Goal: Obtain resource: Obtain resource

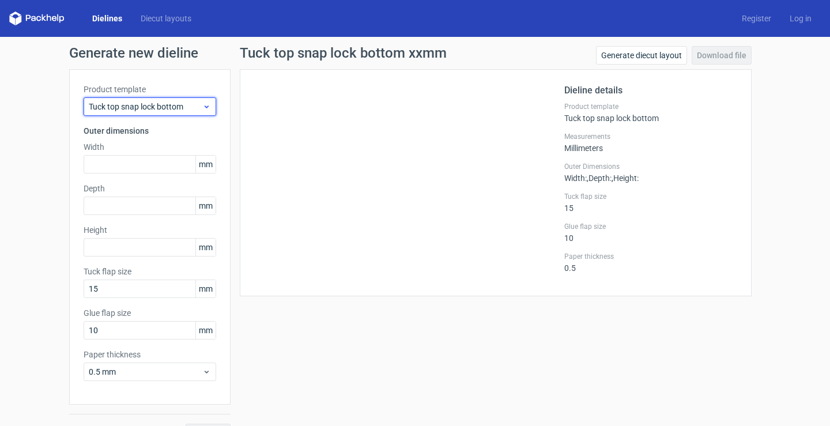
click at [172, 112] on span "Tuck top snap lock bottom" at bounding box center [146, 107] width 114 height 12
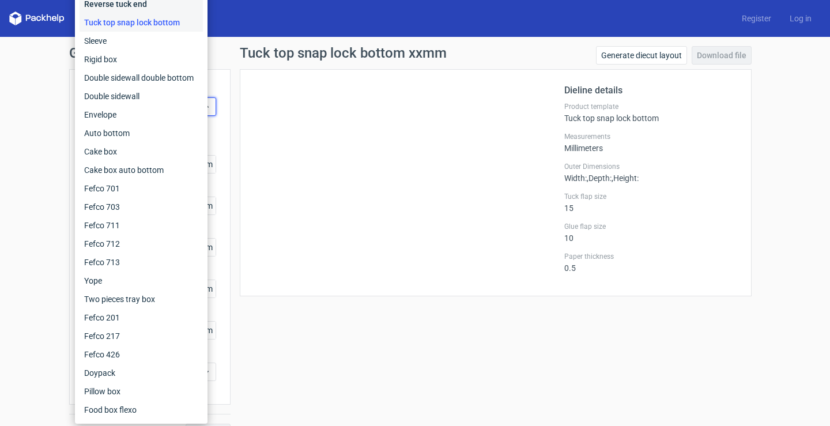
click at [135, 7] on div "Reverse tuck end" at bounding box center [141, 4] width 123 height 18
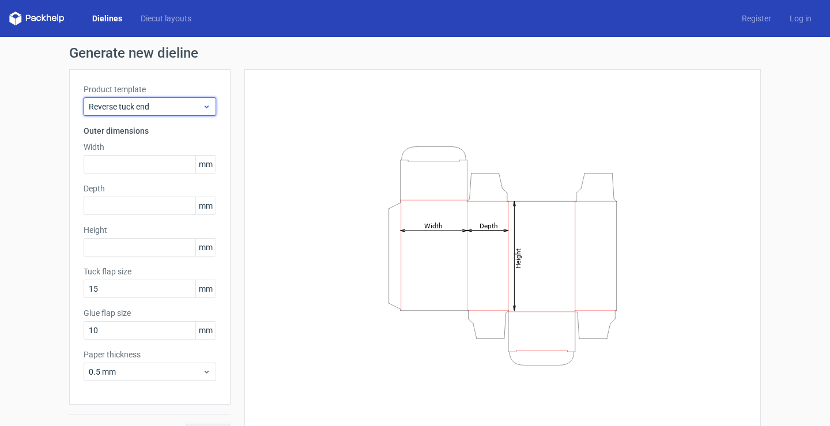
click at [152, 108] on span "Reverse tuck end" at bounding box center [146, 107] width 114 height 12
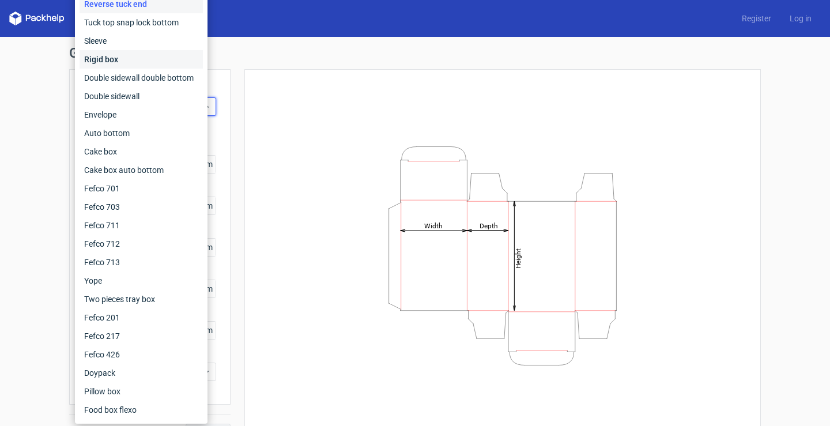
click at [131, 62] on div "Rigid box" at bounding box center [141, 59] width 123 height 18
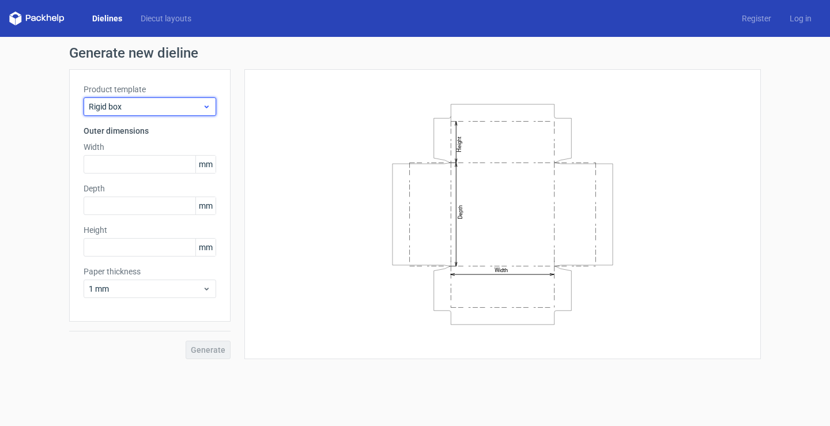
click at [175, 110] on span "Rigid box" at bounding box center [146, 107] width 114 height 12
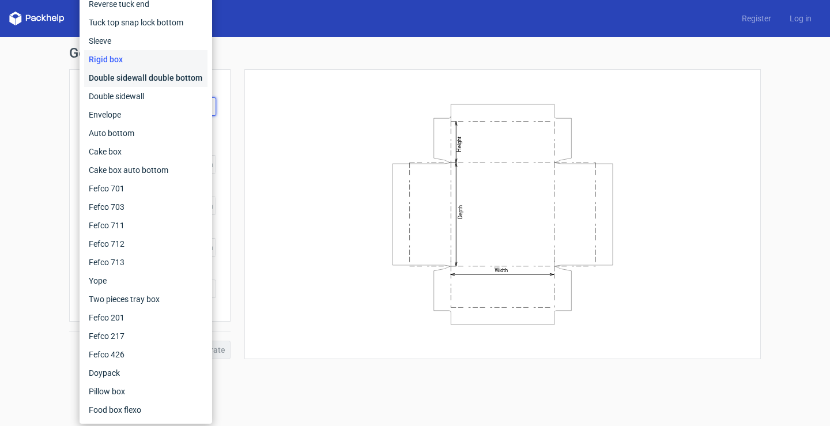
click at [159, 73] on div "Double sidewall double bottom" at bounding box center [145, 78] width 123 height 18
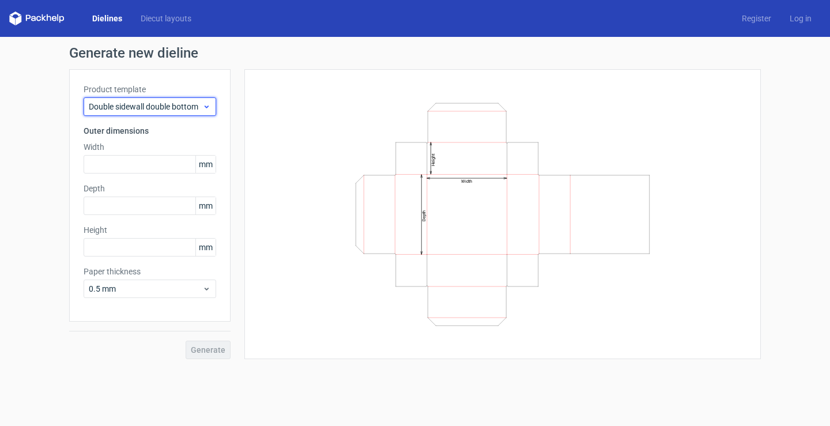
click at [198, 110] on span "Double sidewall double bottom" at bounding box center [146, 107] width 114 height 12
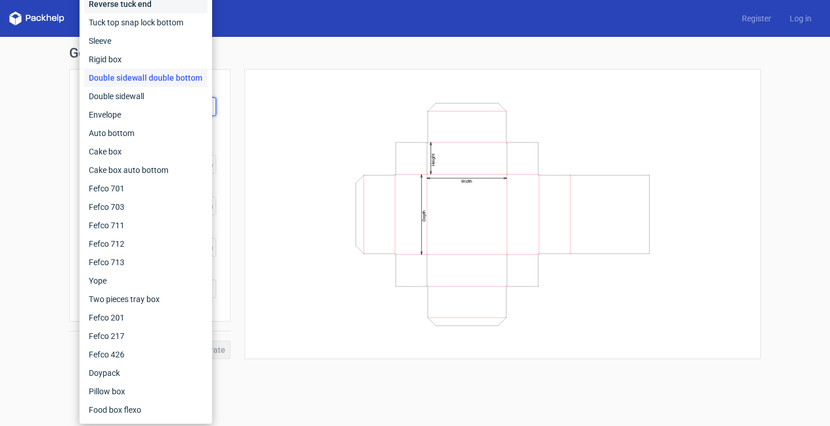
click at [145, 11] on div "Reverse tuck end" at bounding box center [145, 4] width 123 height 18
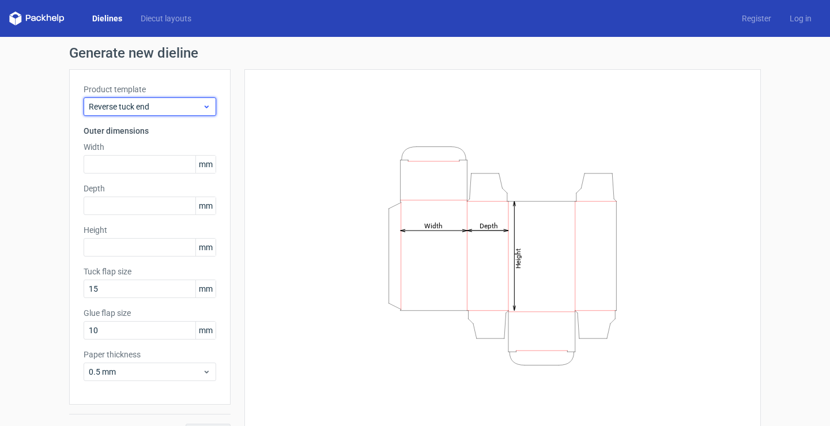
click at [174, 97] on div "Reverse tuck end" at bounding box center [150, 106] width 133 height 18
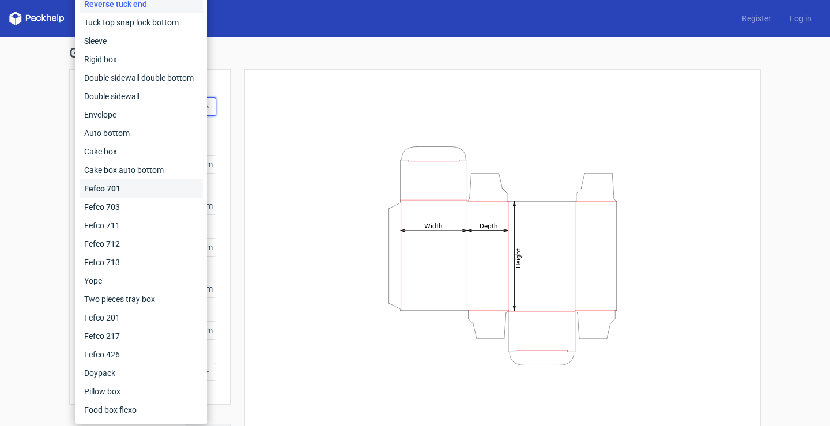
click at [121, 183] on div "Fefco 701" at bounding box center [141, 188] width 123 height 18
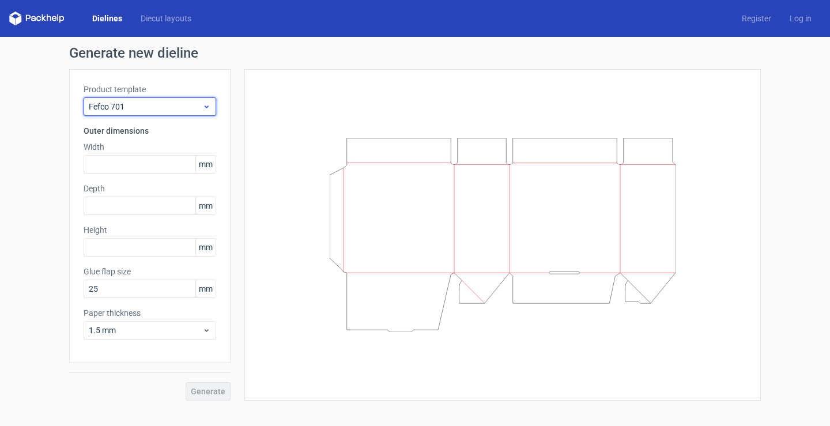
click at [155, 112] on span "Fefco 701" at bounding box center [146, 107] width 114 height 12
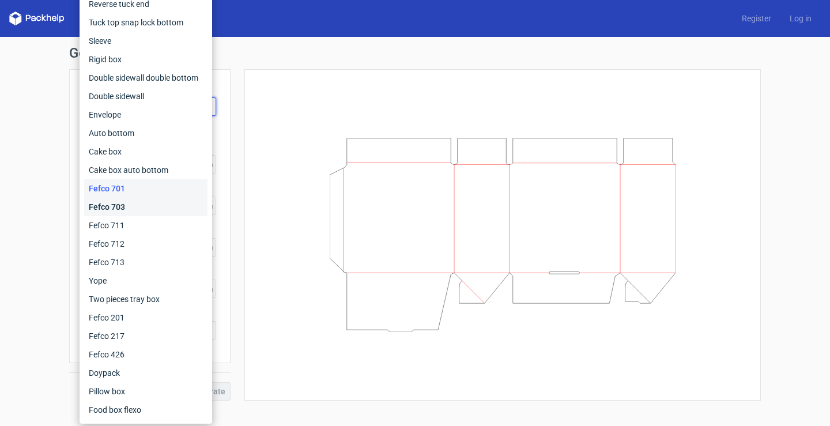
click at [126, 206] on div "Fefco 703" at bounding box center [145, 207] width 123 height 18
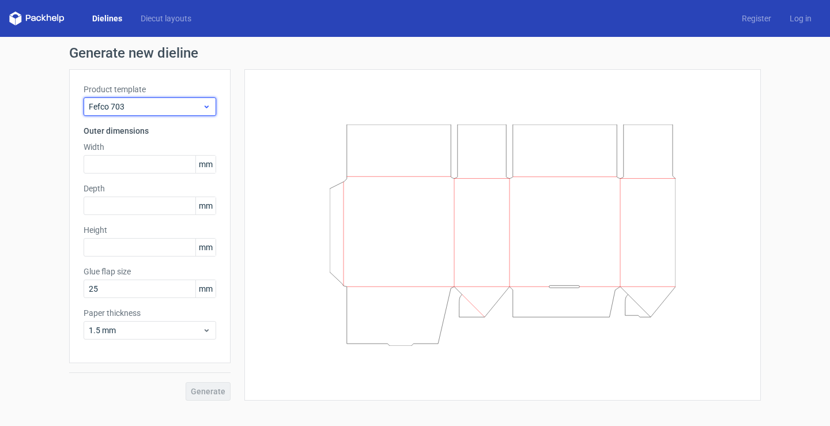
click at [169, 104] on span "Fefco 703" at bounding box center [146, 107] width 114 height 12
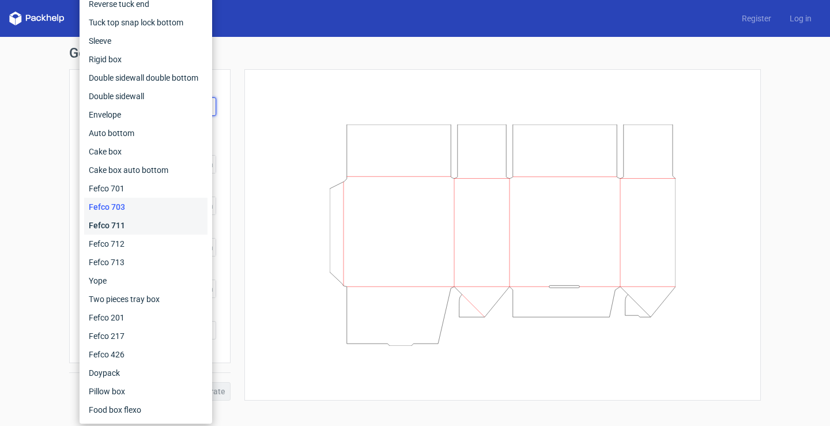
click at [135, 218] on div "Fefco 711" at bounding box center [145, 225] width 123 height 18
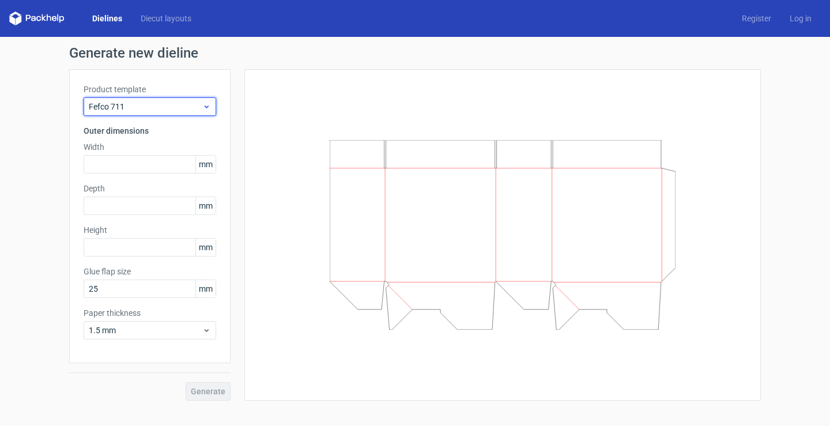
click at [167, 106] on span "Fefco 711" at bounding box center [146, 107] width 114 height 12
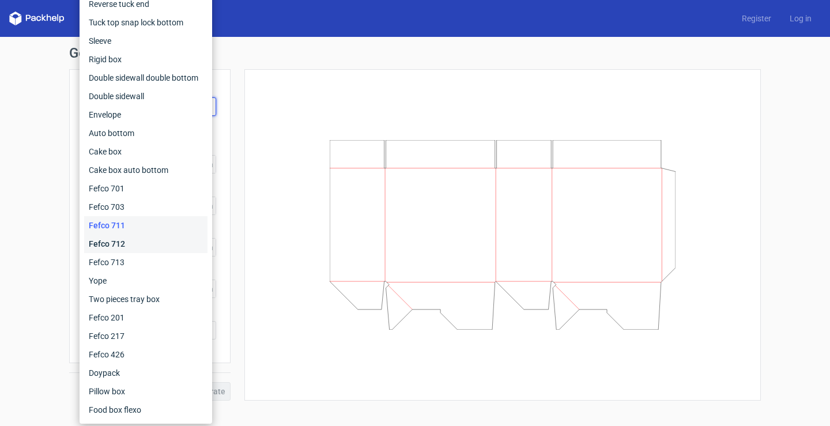
click at [126, 238] on div "Fefco 712" at bounding box center [145, 244] width 123 height 18
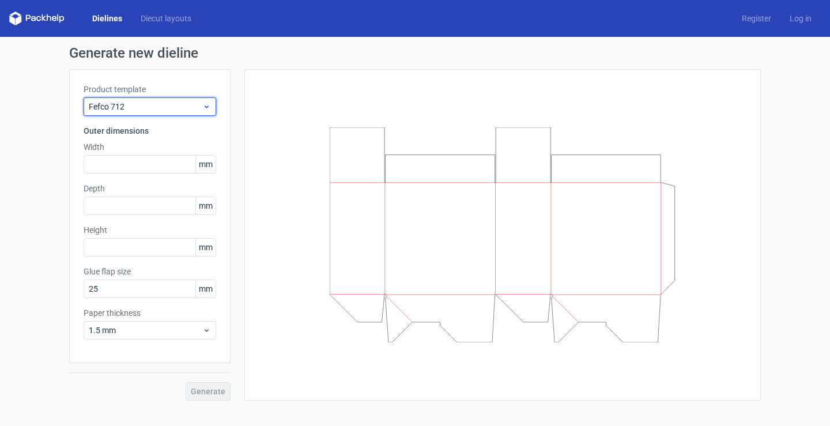
click at [168, 104] on span "Fefco 712" at bounding box center [146, 107] width 114 height 12
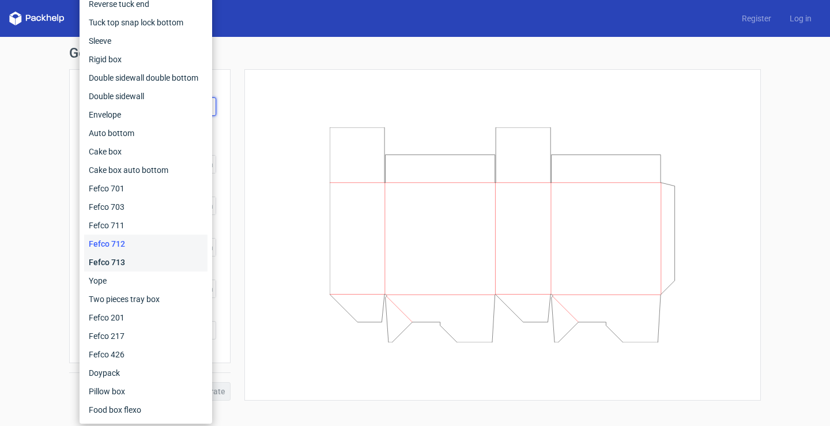
click at [137, 259] on div "Fefco 713" at bounding box center [145, 262] width 123 height 18
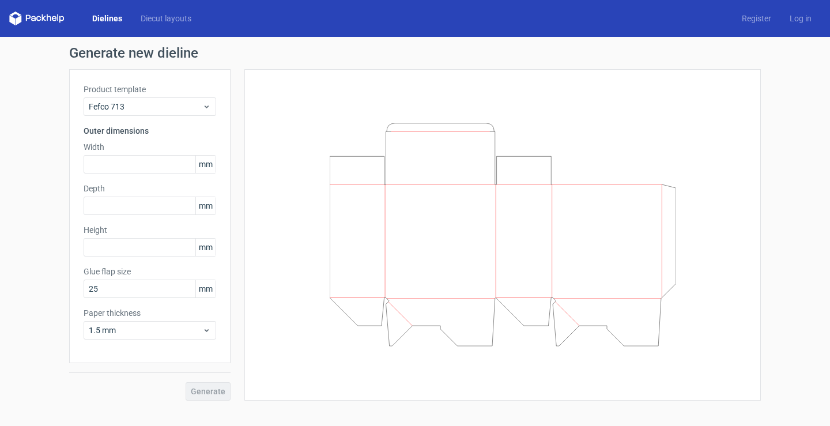
click at [61, 16] on icon at bounding box center [36, 19] width 55 height 14
click at [101, 21] on link "Dielines" at bounding box center [107, 19] width 48 height 12
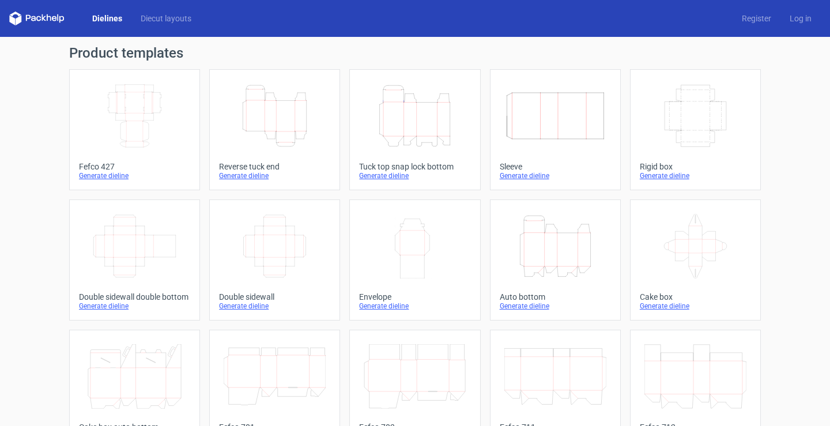
click at [143, 118] on icon "Width Depth Height" at bounding box center [135, 116] width 102 height 65
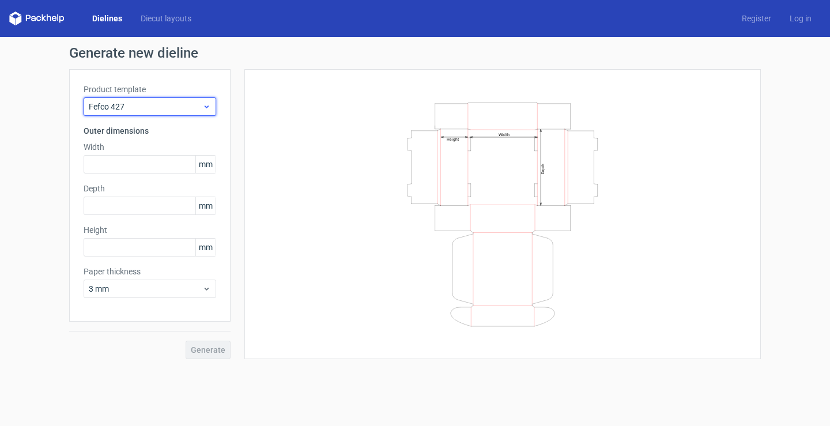
click at [202, 101] on span "Fefco 427" at bounding box center [146, 107] width 114 height 12
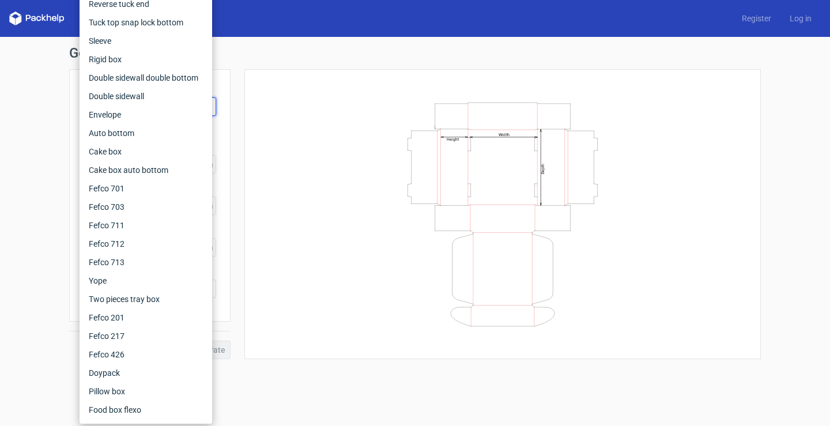
click at [277, 110] on div "Width Depth Height" at bounding box center [503, 214] width 488 height 261
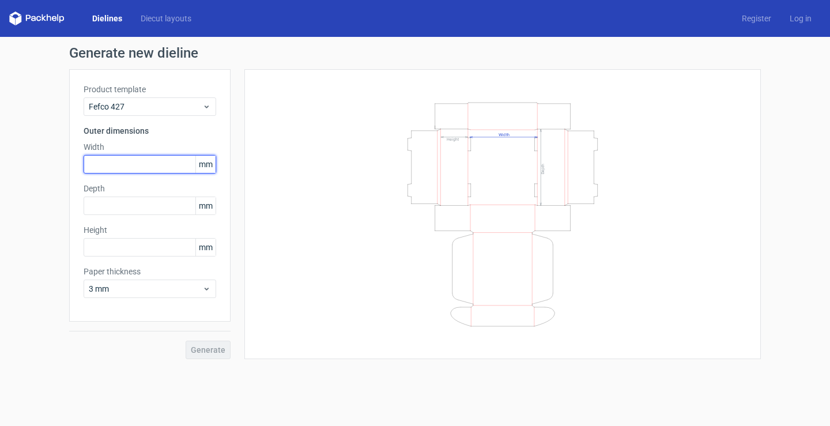
click at [155, 168] on input "text" at bounding box center [150, 164] width 133 height 18
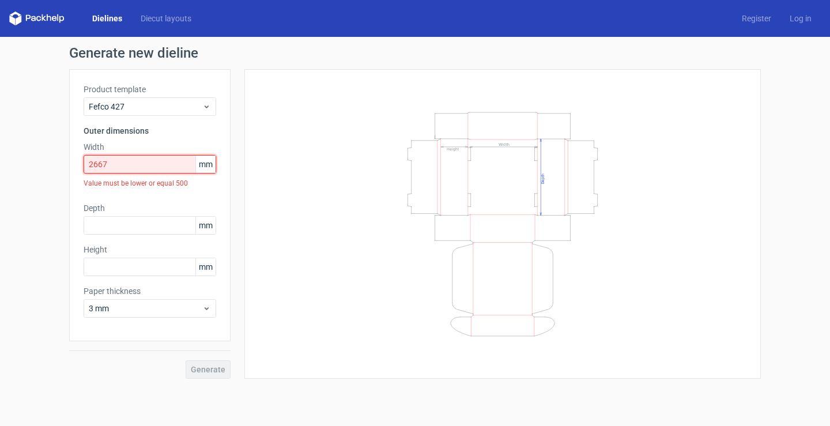
click at [99, 167] on input "2667" at bounding box center [150, 164] width 133 height 18
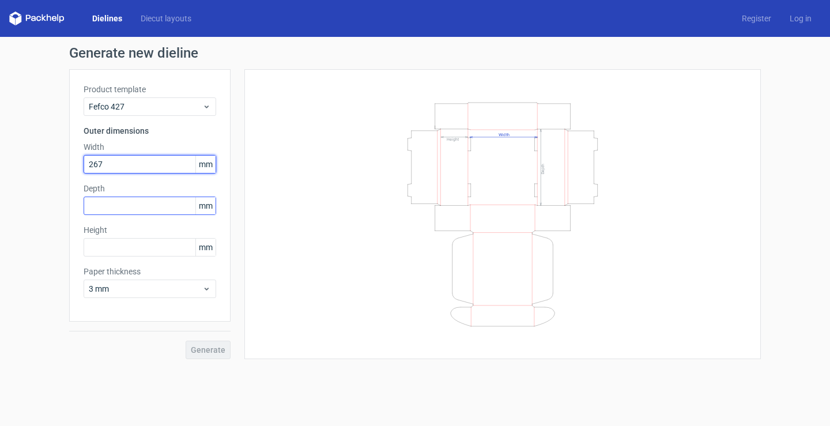
type input "267"
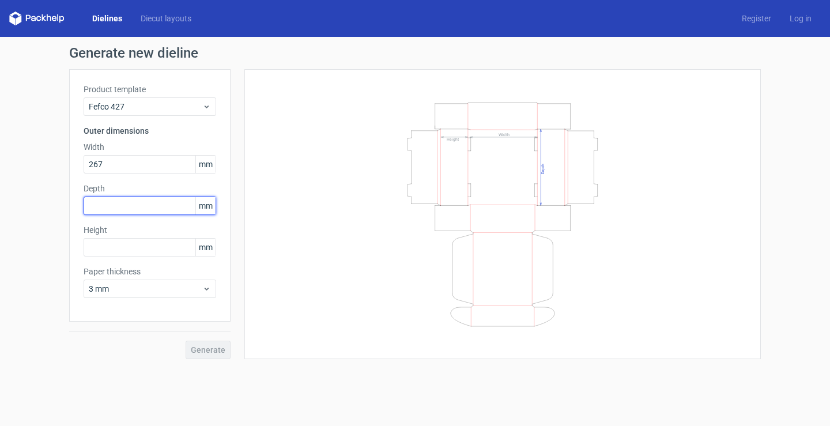
click at [157, 205] on input "text" at bounding box center [150, 206] width 133 height 18
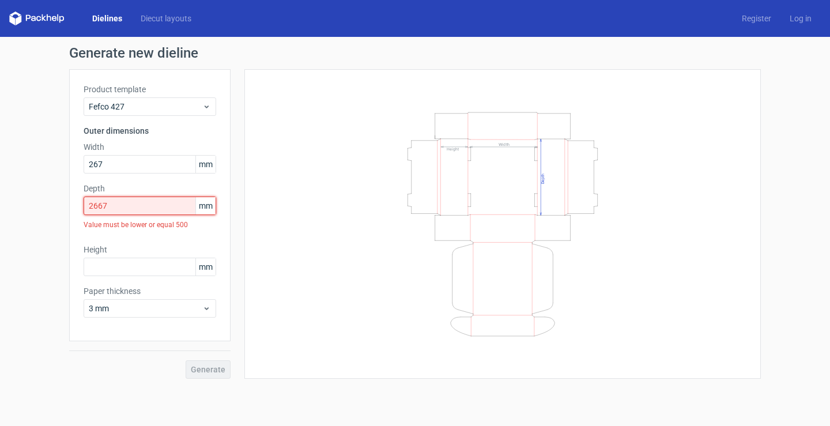
click at [157, 205] on input "2667" at bounding box center [150, 206] width 133 height 18
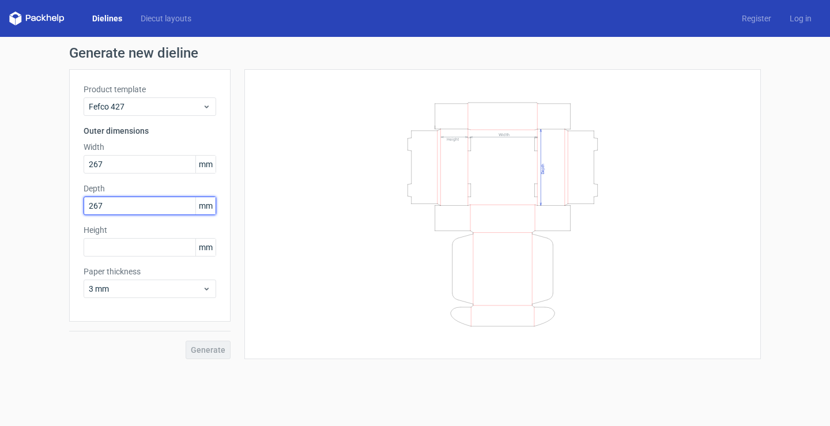
type input "267"
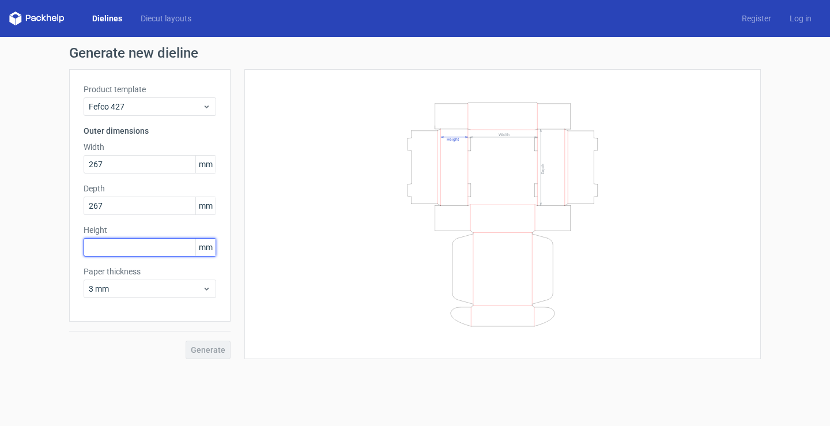
click at [148, 250] on input "text" at bounding box center [150, 247] width 133 height 18
type input "102"
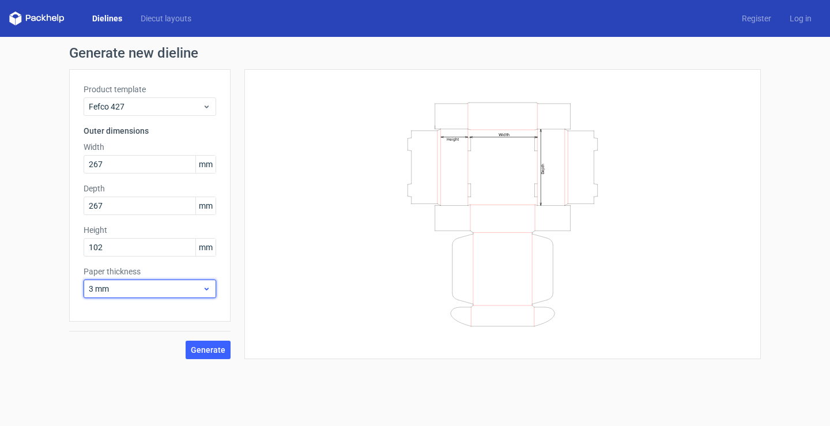
click at [186, 288] on span "3 mm" at bounding box center [146, 289] width 114 height 12
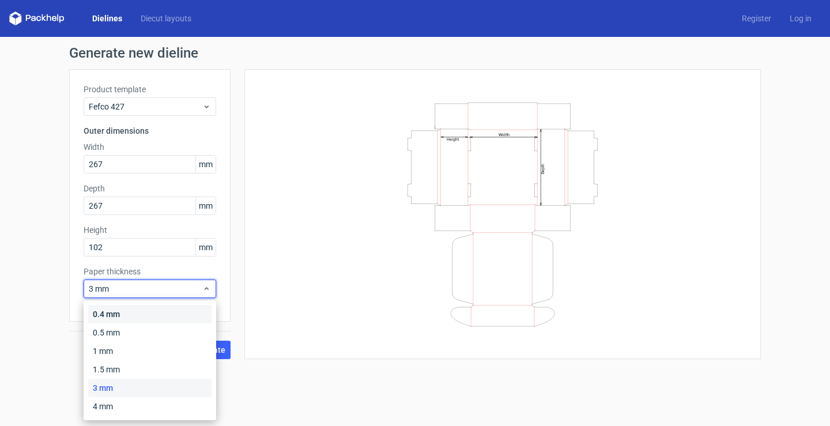
click at [130, 316] on div "0.4 mm" at bounding box center [149, 314] width 123 height 18
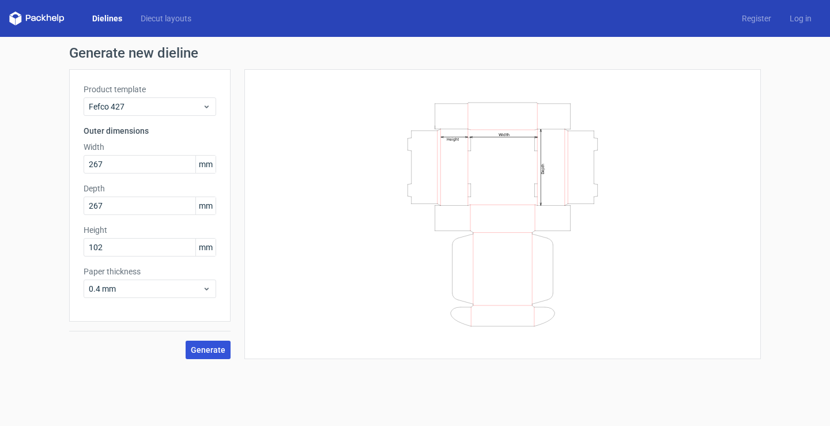
click at [207, 350] on span "Generate" at bounding box center [208, 350] width 35 height 8
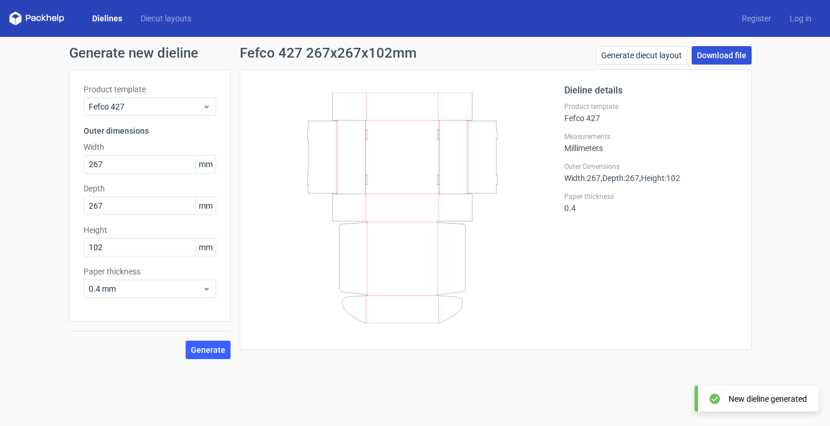
click at [701, 54] on link "Download file" at bounding box center [722, 55] width 60 height 18
